Goal: Task Accomplishment & Management: Use online tool/utility

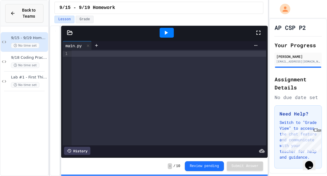
click at [12, 15] on icon at bounding box center [12, 13] width 5 height 5
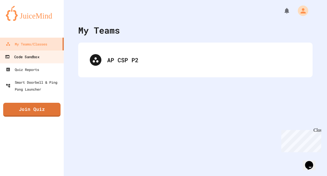
click at [29, 57] on div "Code Sandbox" at bounding box center [22, 56] width 34 height 7
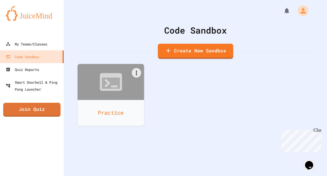
click at [125, 83] on div at bounding box center [111, 82] width 67 height 36
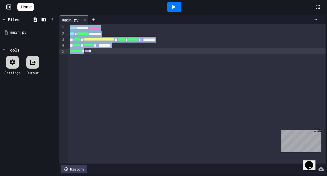
drag, startPoint x: 124, startPoint y: 58, endPoint x: 0, endPoint y: -28, distance: 150.9
click at [0, 0] on html "**********" at bounding box center [163, 88] width 327 height 176
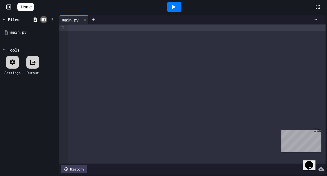
click at [43, 19] on icon at bounding box center [43, 19] width 4 height 3
click at [11, 8] on rect at bounding box center [9, 7] width 4 height 4
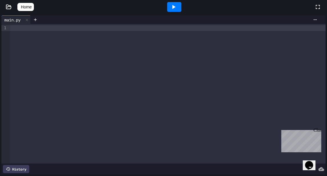
click at [11, 8] on icon at bounding box center [8, 7] width 5 height 4
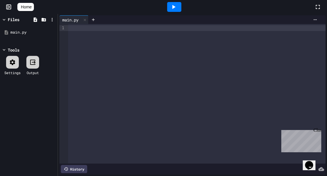
click at [11, 8] on rect at bounding box center [9, 7] width 4 height 4
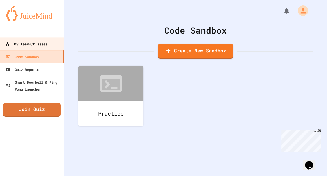
click at [48, 44] on div "My Teams/Classes" at bounding box center [26, 44] width 43 height 7
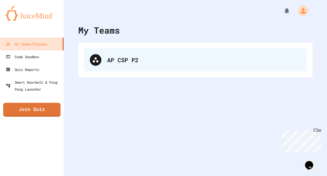
click at [125, 57] on div "AP CSP P2" at bounding box center [204, 60] width 194 height 9
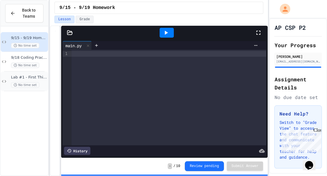
click at [23, 75] on span "Lab #1 - First Things First" at bounding box center [29, 77] width 36 height 5
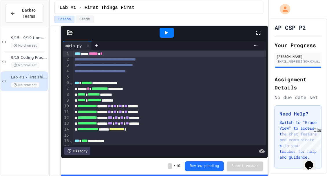
scroll to position [39, 0]
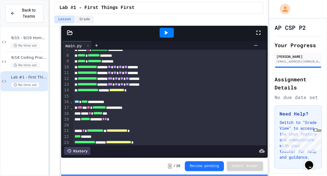
click at [114, 66] on div "**********" at bounding box center [170, 67] width 194 height 6
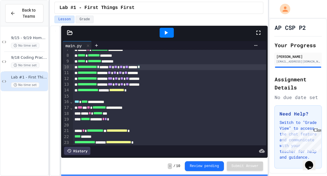
click at [171, 95] on div at bounding box center [170, 96] width 194 height 6
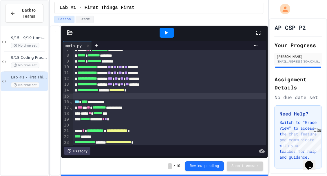
click at [125, 117] on div "****** ******** * * *" at bounding box center [170, 120] width 194 height 6
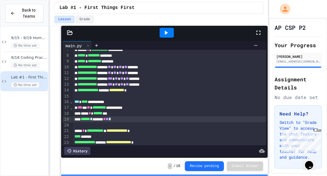
click at [167, 35] on icon at bounding box center [166, 32] width 7 height 7
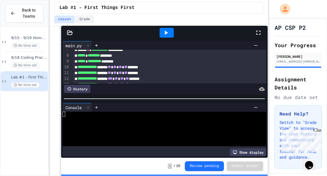
click at [70, 35] on div at bounding box center [164, 33] width 207 height 14
click at [68, 34] on icon at bounding box center [70, 32] width 5 height 4
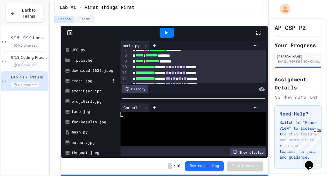
scroll to position [49, 0]
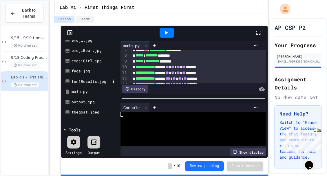
click at [88, 82] on div "fun1Results.jpg" at bounding box center [91, 82] width 39 height 6
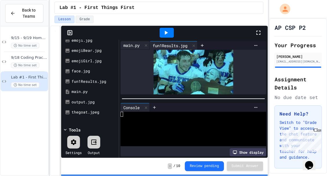
click at [128, 46] on div "main.py" at bounding box center [132, 45] width 22 height 6
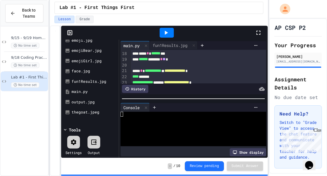
scroll to position [99, 0]
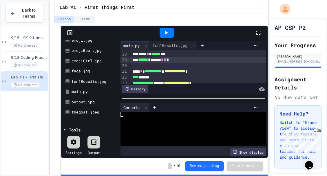
click at [167, 58] on span "**" at bounding box center [164, 60] width 3 height 4
click at [165, 33] on icon at bounding box center [166, 33] width 3 height 4
click at [168, 45] on div "fun1Results.jpg" at bounding box center [170, 45] width 41 height 6
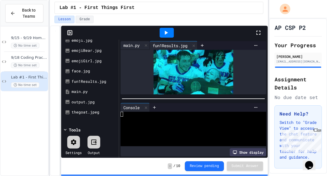
click at [139, 43] on div "main.py" at bounding box center [132, 45] width 22 height 6
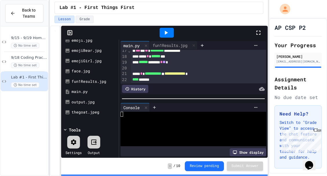
scroll to position [92, 0]
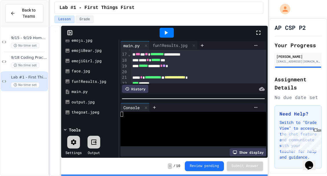
click at [166, 65] on span "**" at bounding box center [164, 66] width 3 height 4
click at [169, 33] on icon at bounding box center [166, 32] width 7 height 7
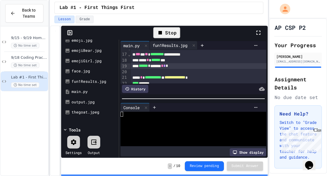
click at [177, 48] on div "fun1Results.jpg" at bounding box center [174, 45] width 48 height 9
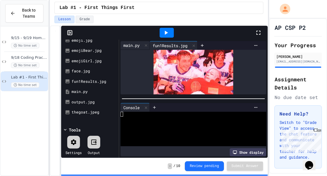
click at [134, 47] on div "main.py" at bounding box center [132, 45] width 22 height 6
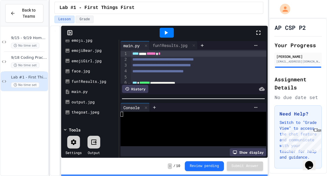
scroll to position [102, 0]
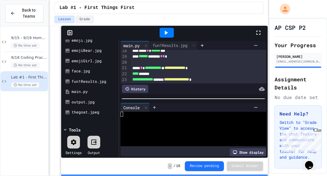
click at [165, 56] on span "*" at bounding box center [164, 56] width 2 height 4
click at [168, 31] on icon at bounding box center [166, 32] width 7 height 7
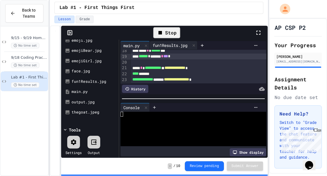
click at [178, 47] on div "fun1Results.jpg" at bounding box center [170, 45] width 41 height 6
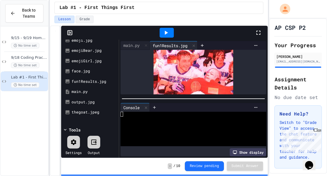
click at [163, 33] on icon at bounding box center [166, 32] width 7 height 7
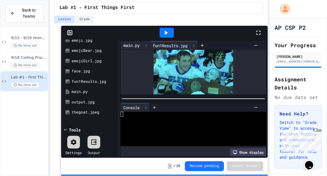
click at [136, 45] on div "main.py" at bounding box center [132, 45] width 22 height 6
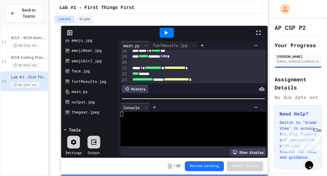
click at [187, 56] on div "****** ******** * *** *" at bounding box center [199, 57] width 136 height 6
click at [166, 30] on icon at bounding box center [166, 32] width 7 height 7
click at [168, 42] on div "fun1Results.jpg" at bounding box center [170, 45] width 41 height 6
